Goal: Task Accomplishment & Management: Manage account settings

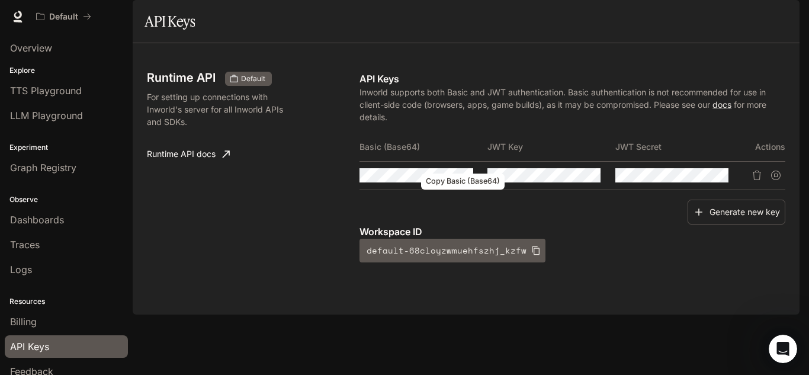
click at [0, 0] on icon "Copy Basic (Base64)" at bounding box center [0, 0] width 0 height 0
click at [589, 180] on icon "Copy Key" at bounding box center [590, 174] width 9 height 9
click at [276, 198] on div "Runtime API Default For setting up connections with Inworld's server for all In…" at bounding box center [253, 167] width 213 height 191
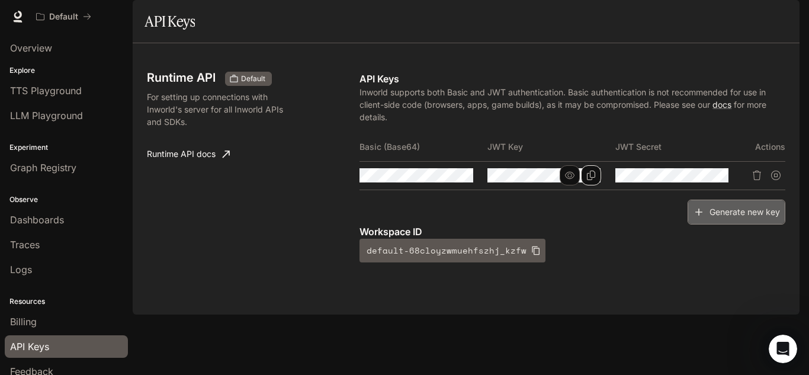
click at [744, 225] on button "Generate new key" at bounding box center [736, 211] width 98 height 25
click at [757, 180] on icon "Delete API key" at bounding box center [756, 174] width 9 height 9
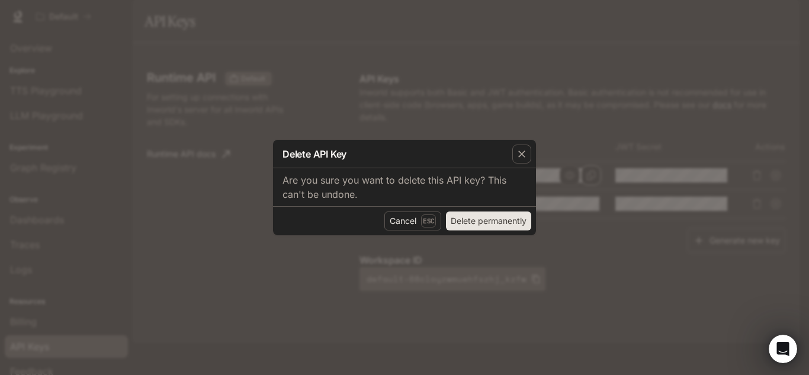
click at [483, 214] on button "Delete permanently" at bounding box center [488, 220] width 85 height 19
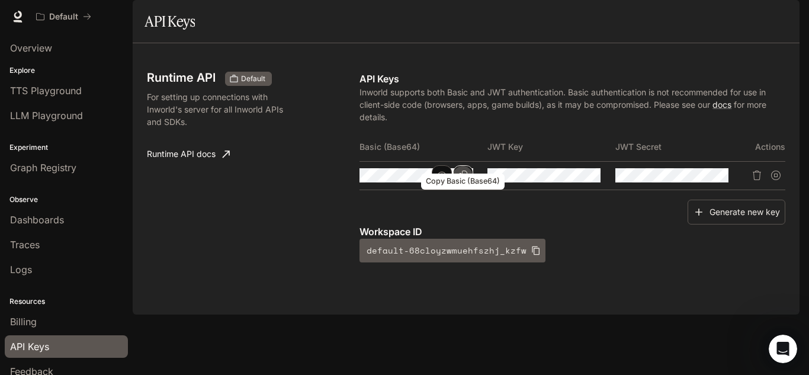
click at [463, 180] on icon "Copy Basic (Base64)" at bounding box center [462, 174] width 9 height 9
click at [444, 185] on button "button" at bounding box center [442, 175] width 20 height 20
click at [562, 185] on button "button" at bounding box center [569, 175] width 20 height 20
click at [693, 180] on icon "button" at bounding box center [696, 174] width 9 height 9
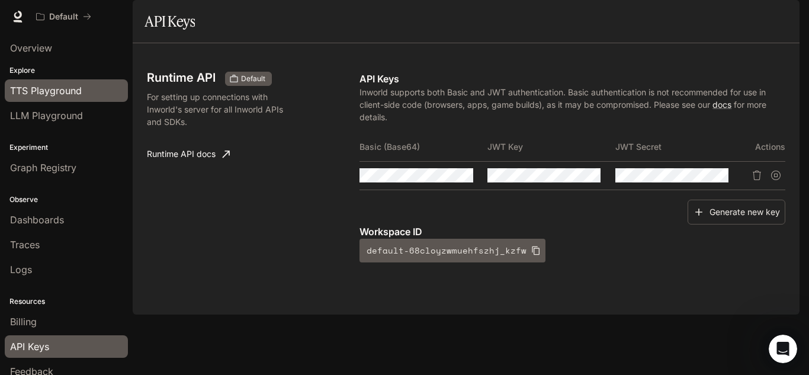
click at [74, 86] on span "TTS Playground" at bounding box center [46, 90] width 72 height 14
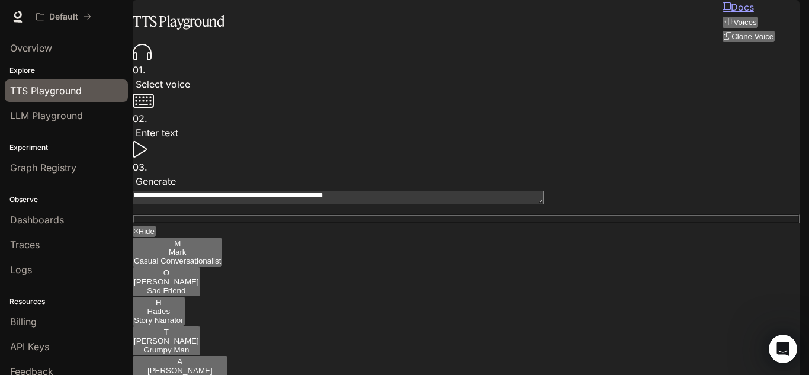
click at [168, 336] on div "**********" at bounding box center [466, 290] width 667 height 494
drag, startPoint x: 313, startPoint y: 337, endPoint x: 356, endPoint y: 339, distance: 42.7
click at [356, 339] on div "**********" at bounding box center [466, 290] width 667 height 494
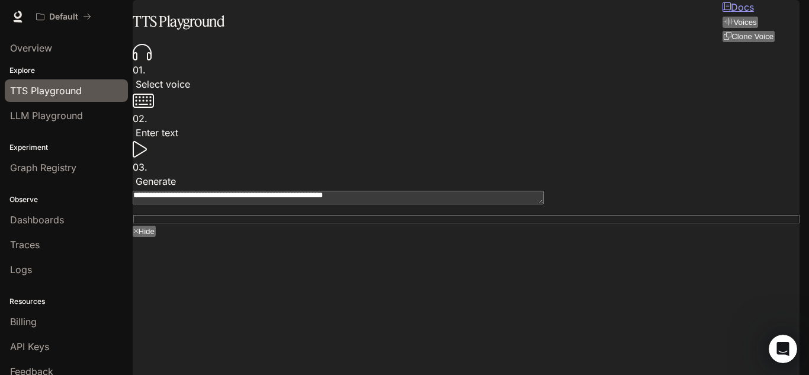
type textarea "**********"
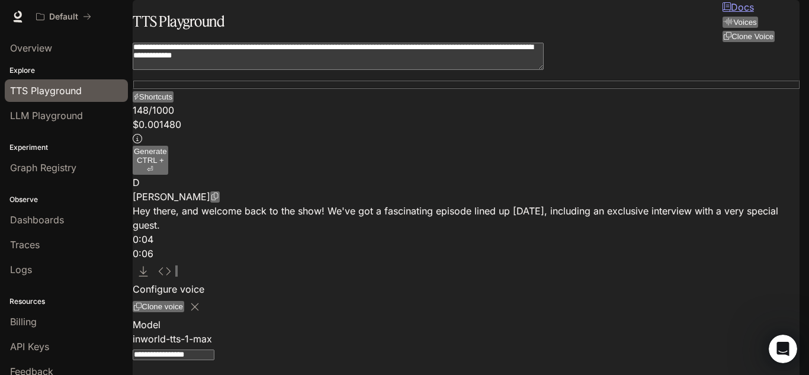
click at [176, 273] on icon "button" at bounding box center [176, 273] width 0 height 0
type input "***"
click at [59, 113] on span "LLM Playground" at bounding box center [46, 115] width 73 height 14
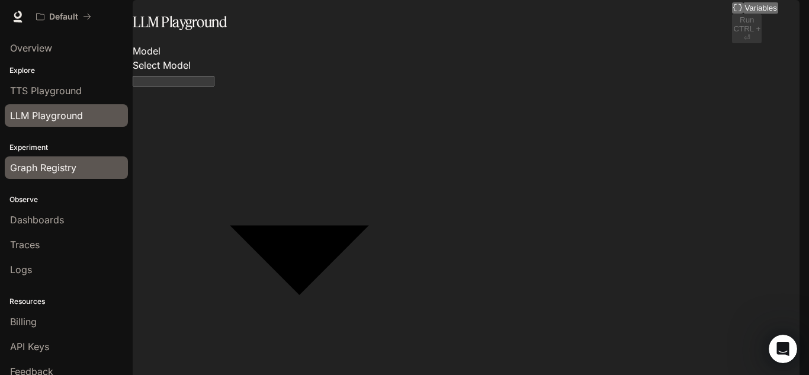
click at [49, 163] on span "Graph Registry" at bounding box center [43, 167] width 66 height 14
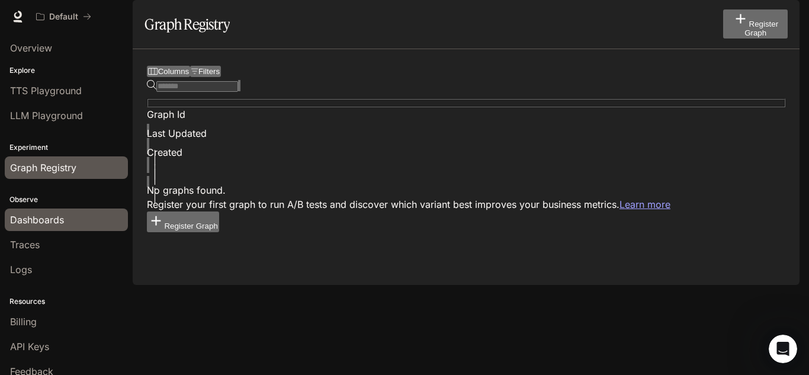
click at [50, 225] on span "Dashboards" at bounding box center [37, 220] width 54 height 14
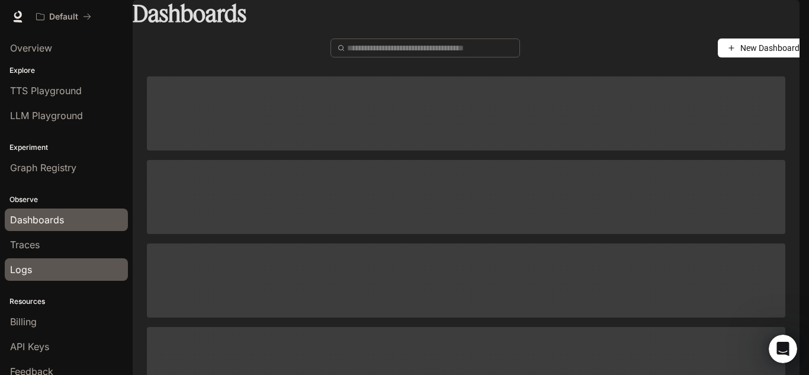
click at [46, 268] on div "Logs" at bounding box center [66, 269] width 112 height 14
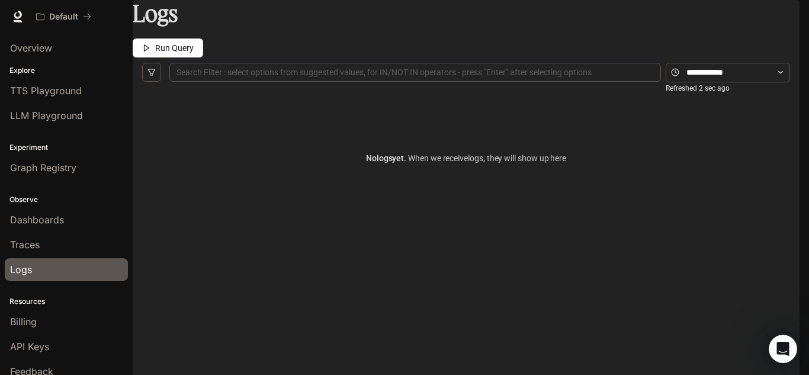
click at [203, 49] on button "Run Query" at bounding box center [168, 47] width 70 height 19
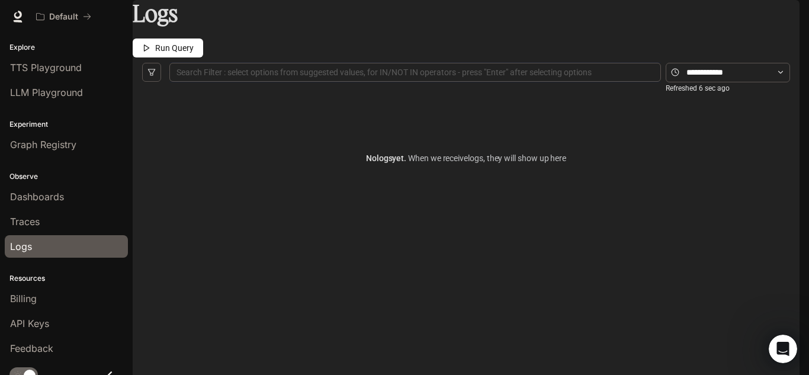
scroll to position [36, 0]
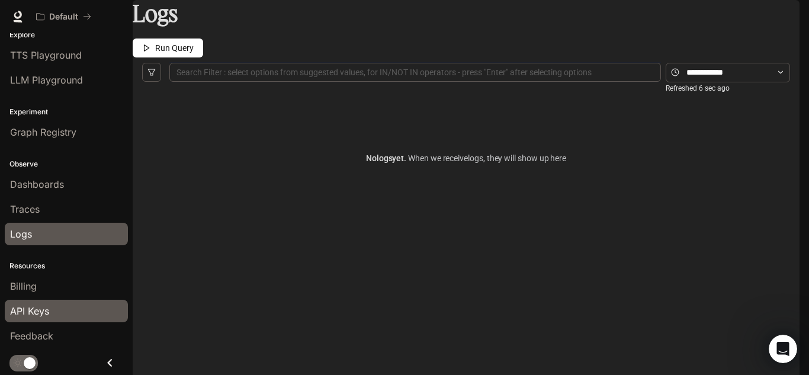
click at [58, 305] on div "API Keys" at bounding box center [66, 311] width 112 height 14
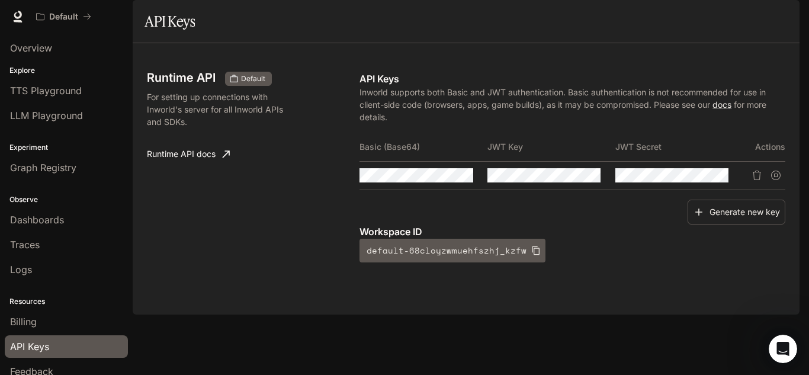
click at [782, 18] on img "button" at bounding box center [782, 16] width 17 height 17
click at [58, 374] on div at bounding box center [404, 375] width 809 height 0
click at [59, 113] on span "LLM Playground" at bounding box center [46, 115] width 73 height 14
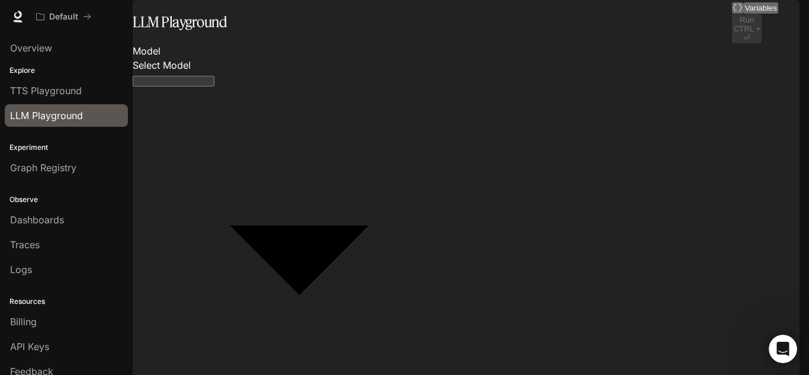
click at [776, 15] on img "button" at bounding box center [782, 16] width 17 height 17
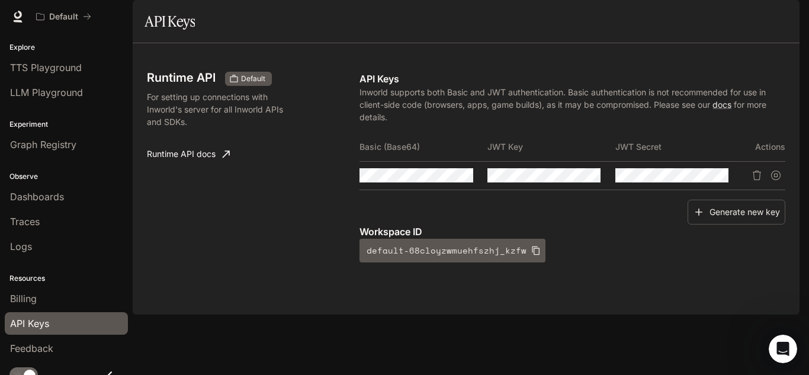
scroll to position [36, 0]
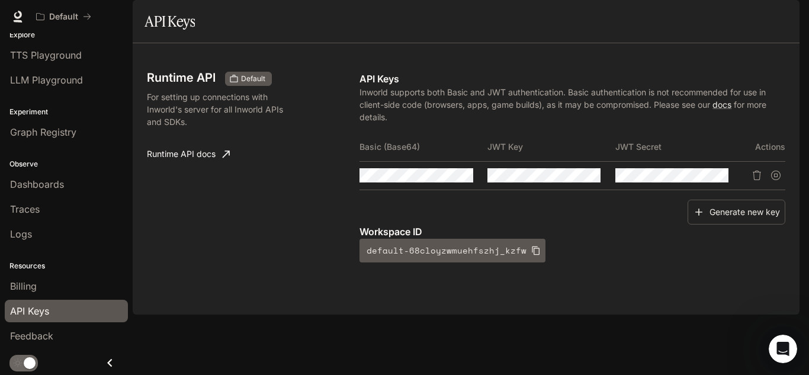
click at [773, 24] on button "button" at bounding box center [783, 17] width 24 height 24
click at [455, 374] on div at bounding box center [404, 375] width 809 height 0
click at [461, 180] on icon "Copy Basic (Base64)" at bounding box center [462, 174] width 9 height 9
